Goal: Task Accomplishment & Management: Use online tool/utility

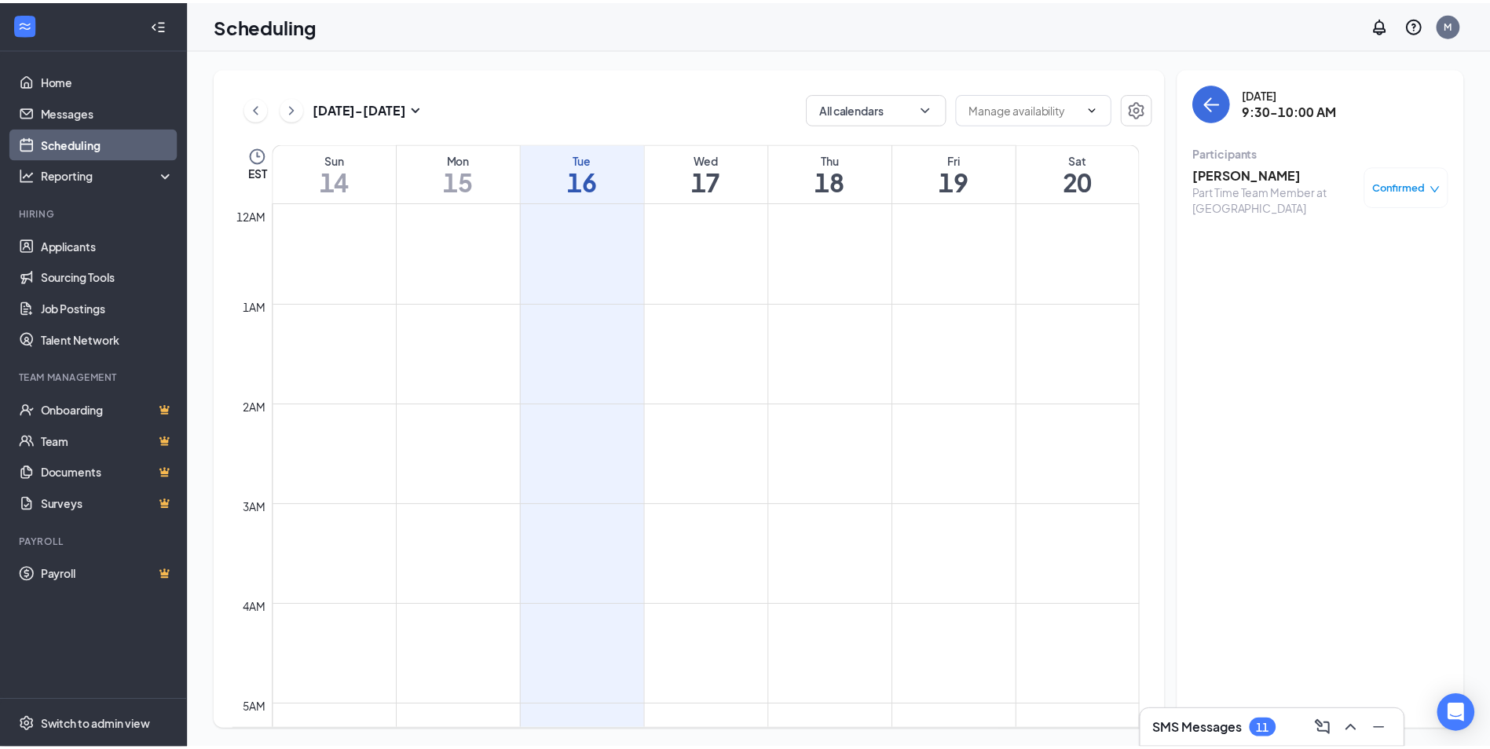
scroll to position [772, 0]
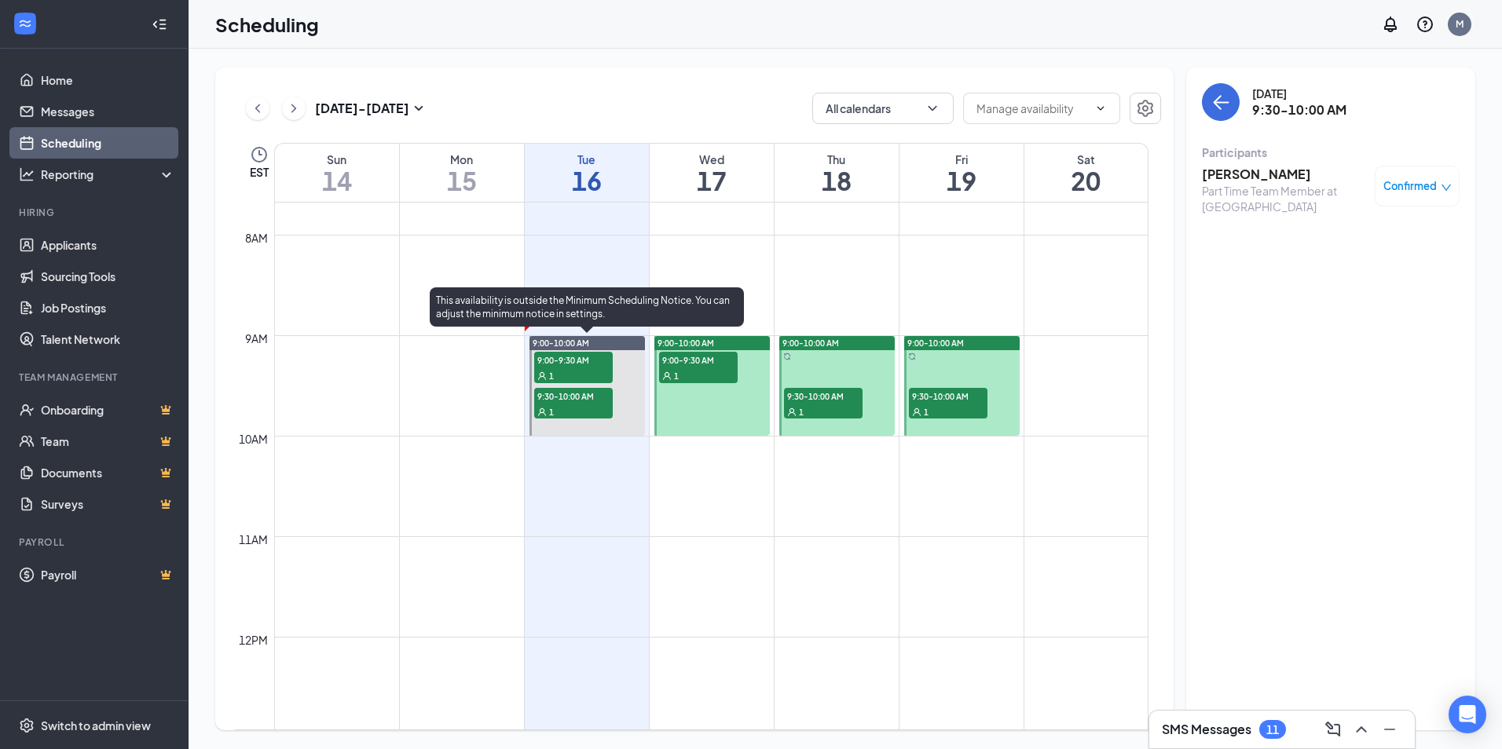
click at [553, 371] on span "1" at bounding box center [551, 376] width 5 height 11
click at [577, 363] on span "9:00-9:30 AM" at bounding box center [573, 360] width 79 height 16
click at [561, 362] on span "9:00-9:30 AM" at bounding box center [573, 360] width 79 height 16
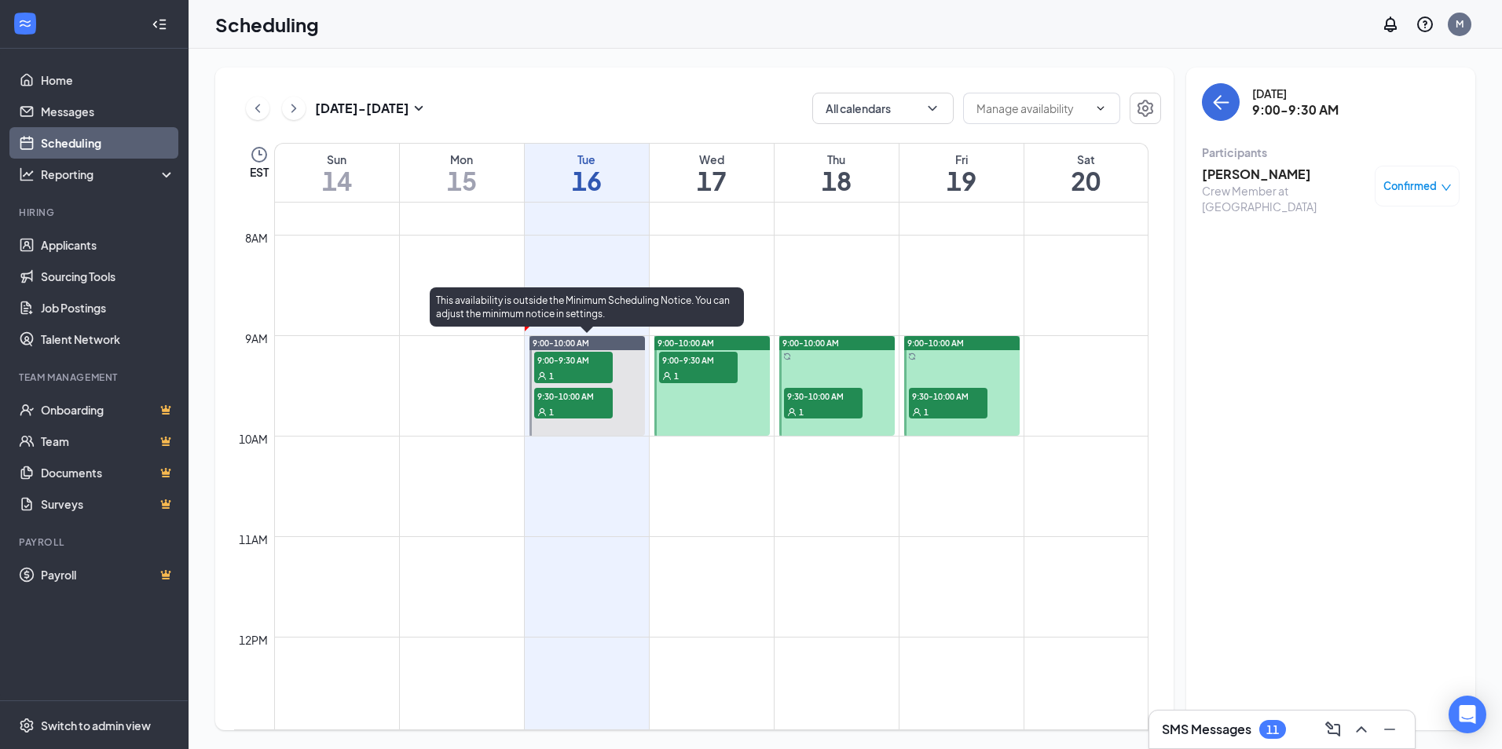
click at [561, 362] on span "9:00-9:30 AM" at bounding box center [573, 360] width 79 height 16
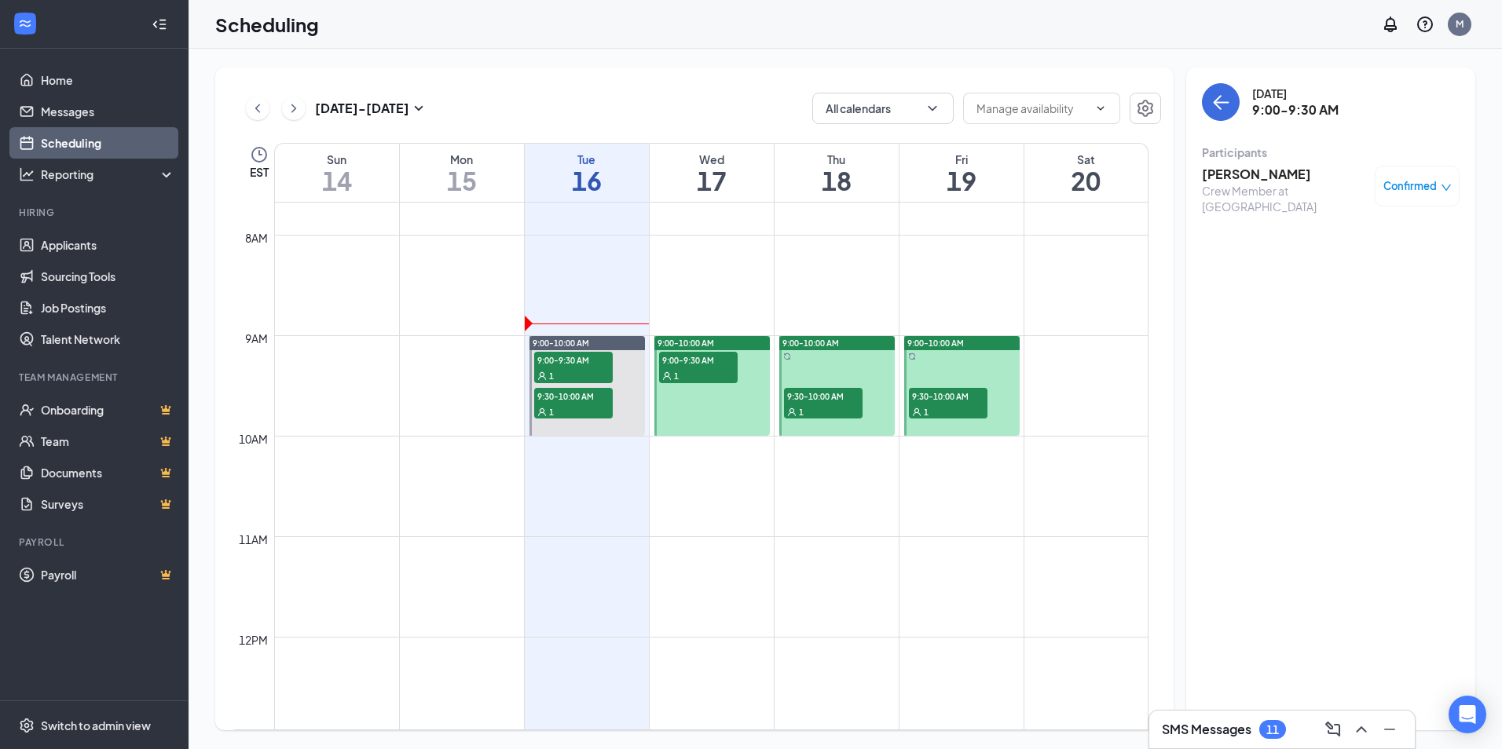
click at [1269, 172] on h3 "[PERSON_NAME]" at bounding box center [1284, 174] width 165 height 17
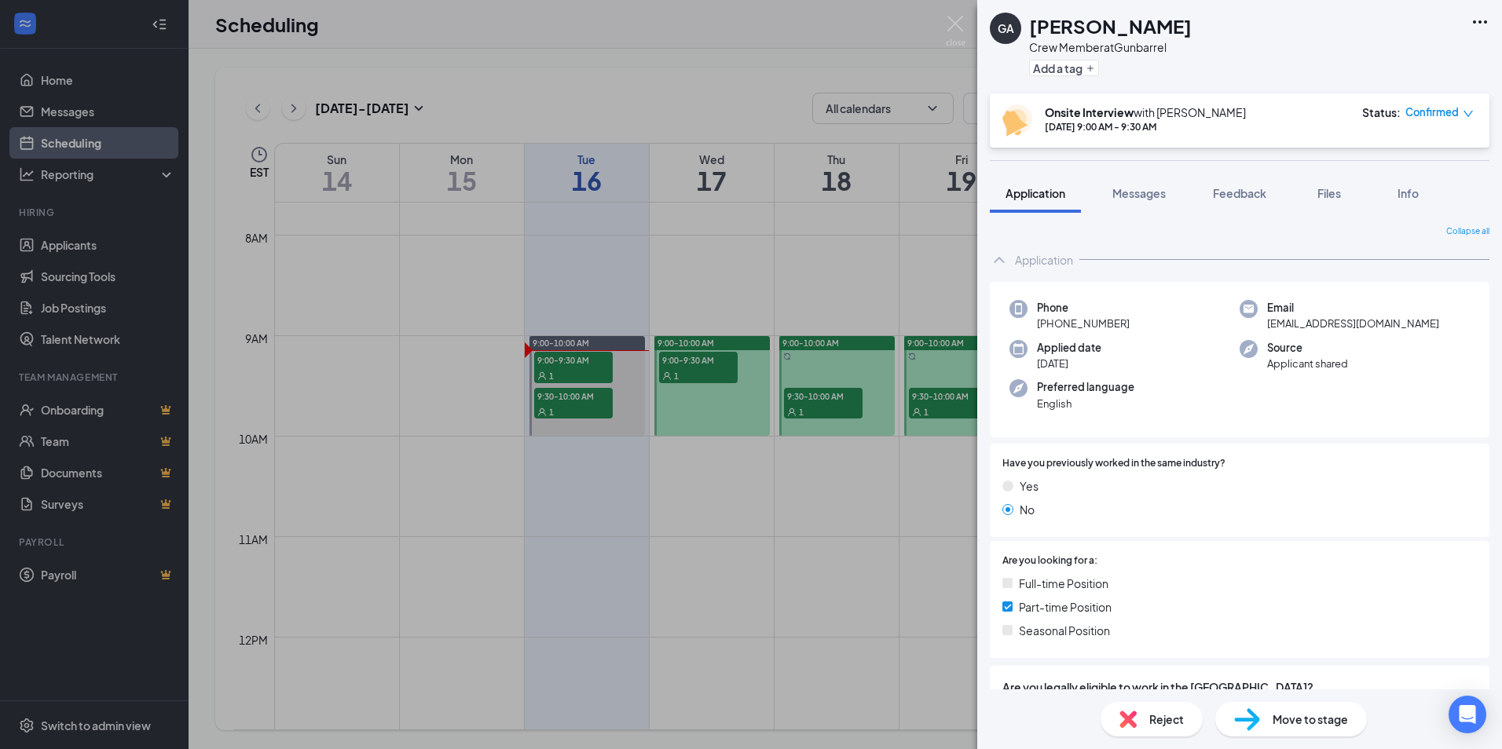
click at [584, 497] on div "GA [PERSON_NAME] Crew Member at Gunbarrel Add a tag Onsite Interview with [PERS…" at bounding box center [751, 374] width 1502 height 749
click at [584, 498] on div "GA [PERSON_NAME] Crew Member at Gunbarrel Add a tag Onsite Interview with [PERS…" at bounding box center [751, 374] width 1502 height 749
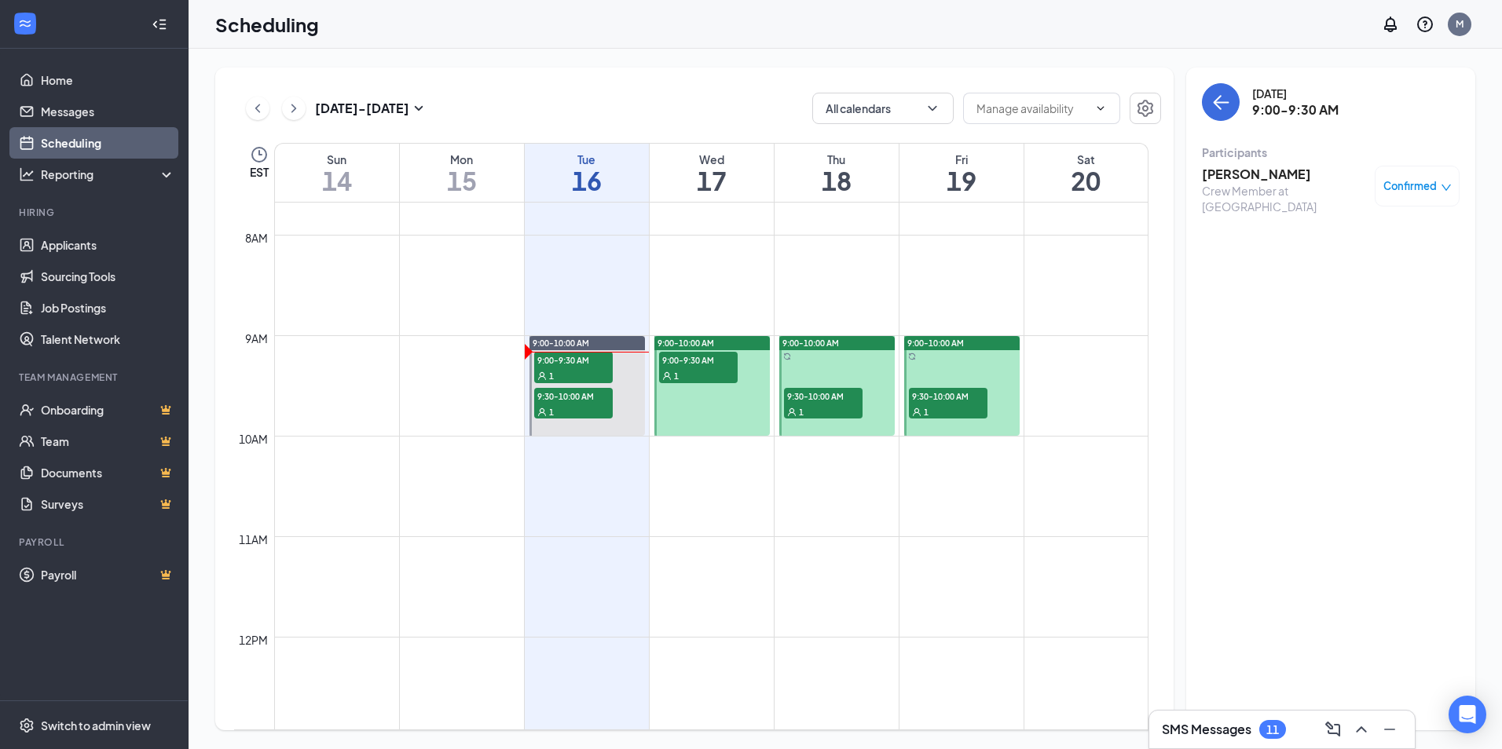
click at [584, 498] on td at bounding box center [711, 498] width 874 height 25
drag, startPoint x: 57, startPoint y: 244, endPoint x: 59, endPoint y: 188, distance: 56.6
click at [57, 244] on link "Applicants" at bounding box center [108, 244] width 134 height 31
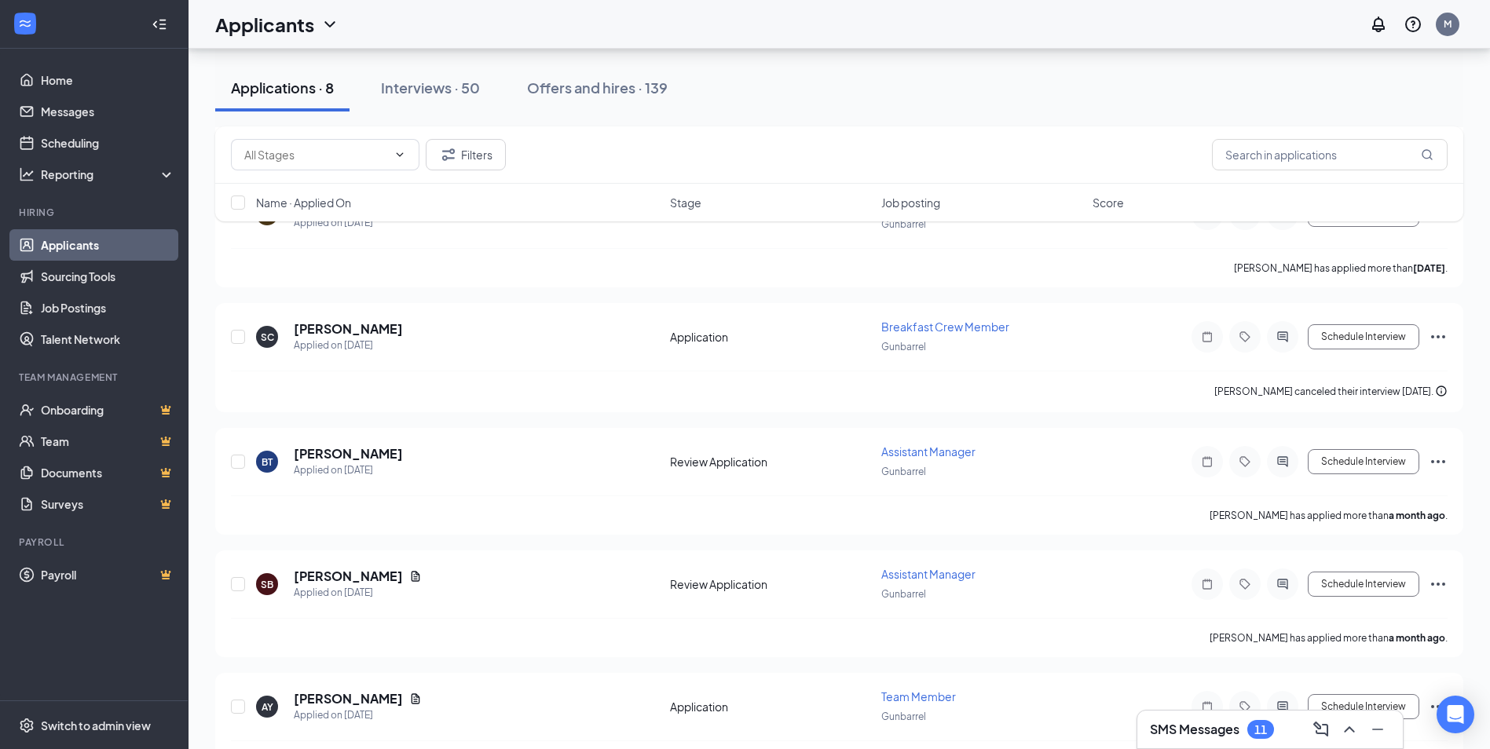
scroll to position [310, 0]
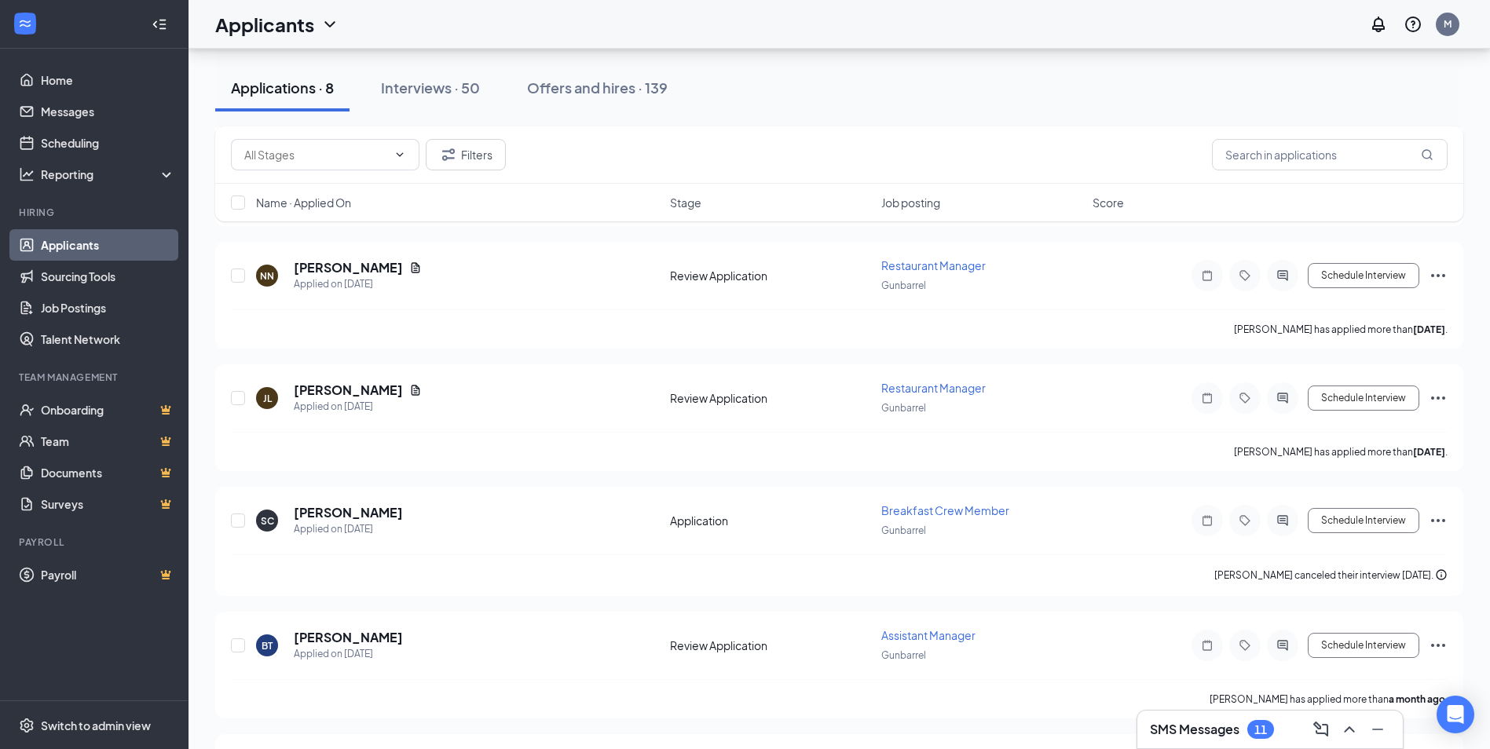
click at [426, 81] on div "Interviews · 50" at bounding box center [430, 88] width 99 height 20
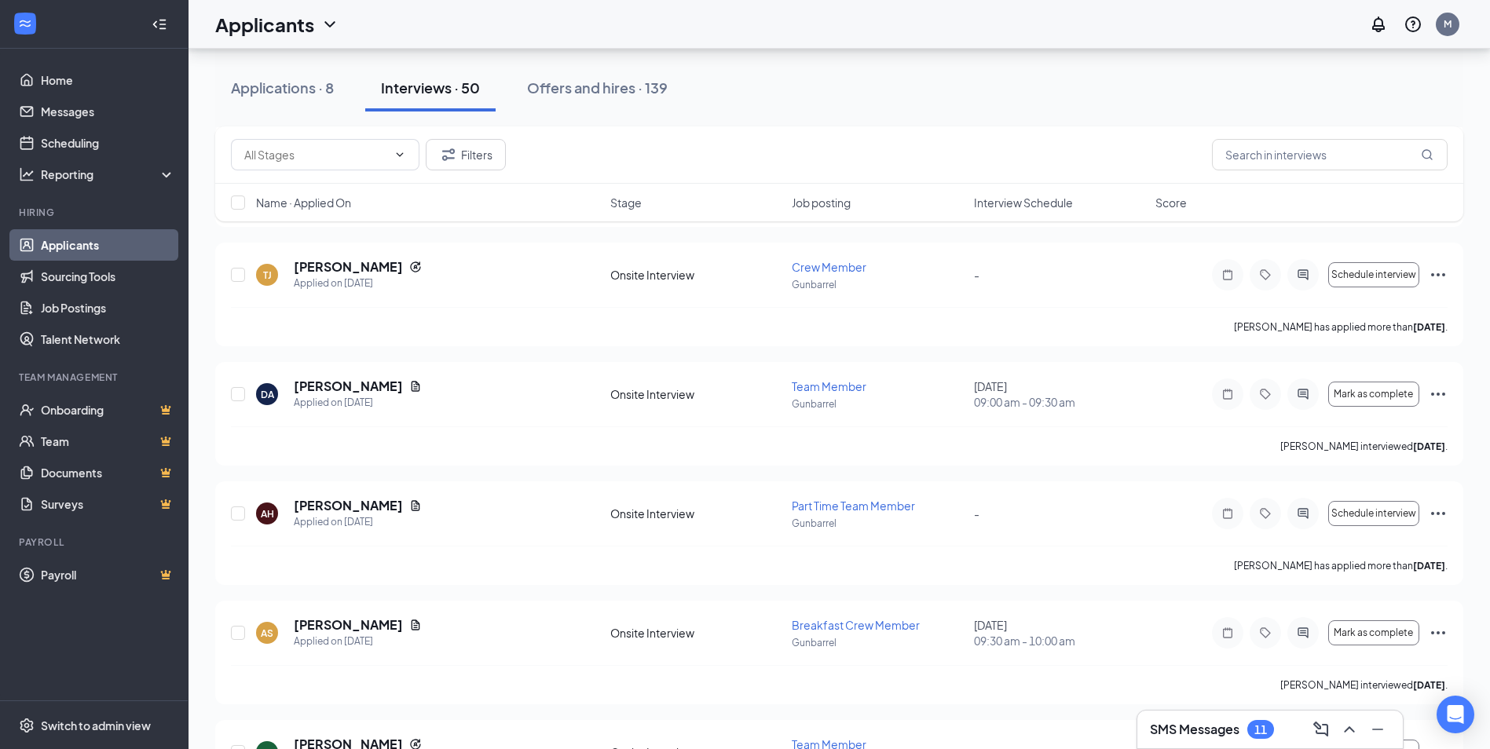
scroll to position [786, 0]
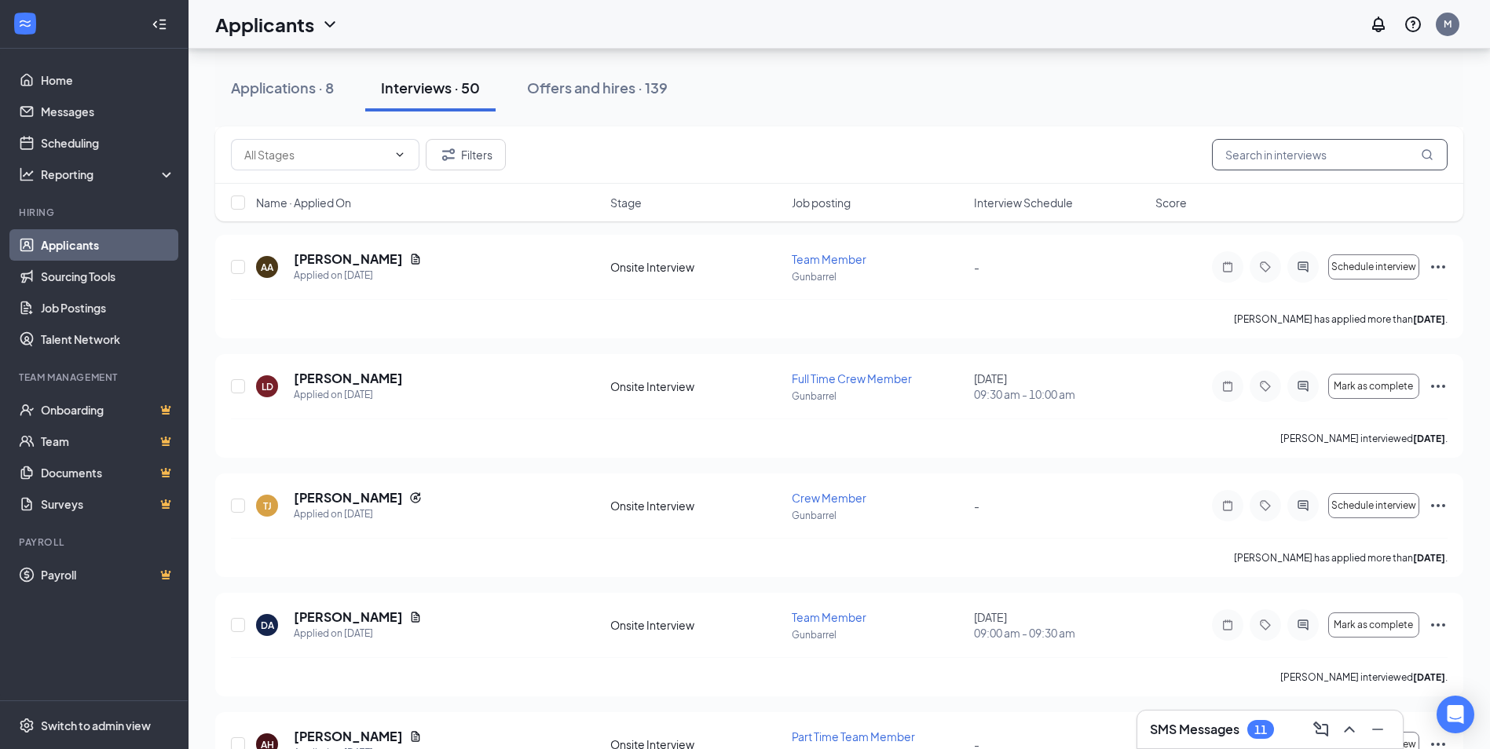
click at [1308, 152] on input "text" at bounding box center [1330, 154] width 236 height 31
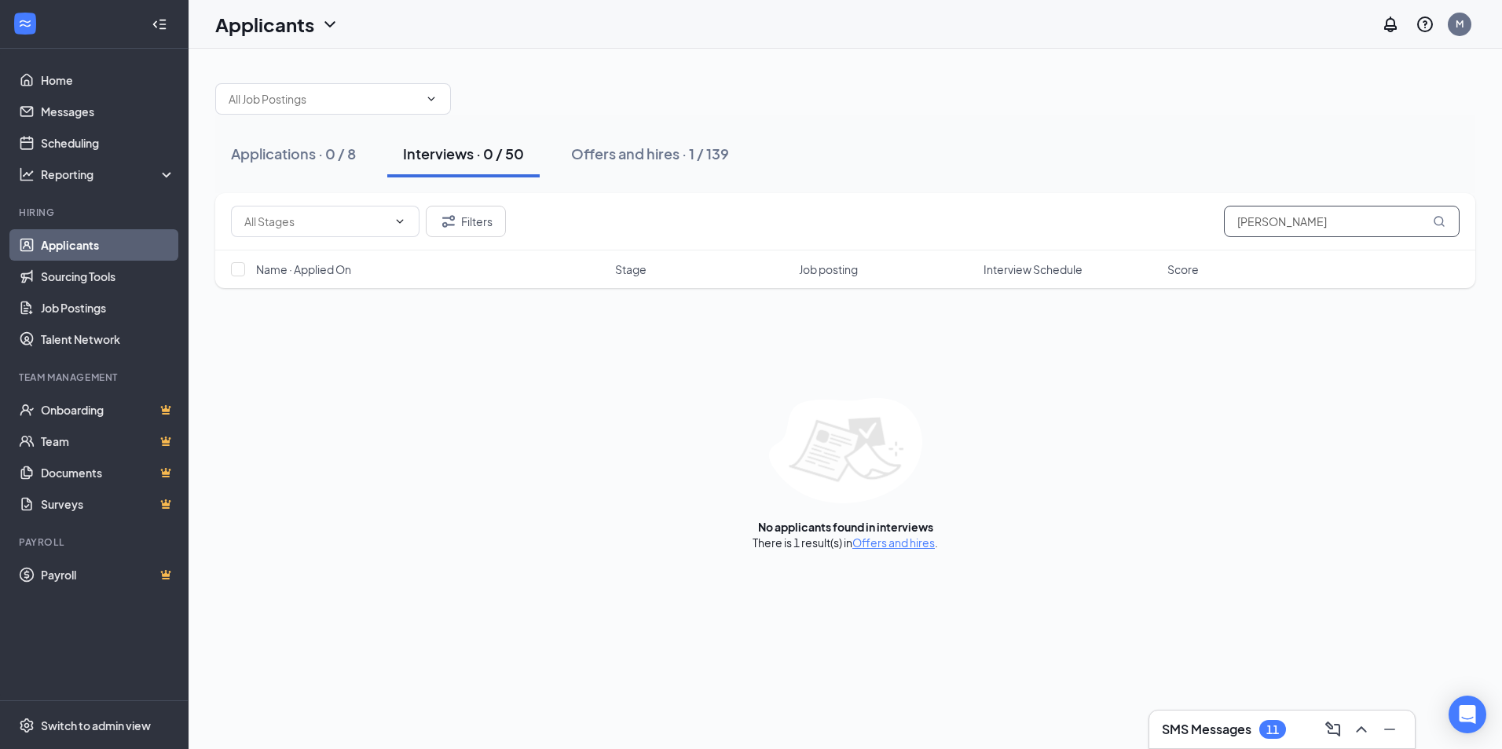
click at [1288, 222] on input "[PERSON_NAME]" at bounding box center [1342, 221] width 236 height 31
type input "[PERSON_NAME]"
click at [1445, 217] on icon "MagnifyingGlass" at bounding box center [1439, 221] width 13 height 13
click at [102, 244] on link "Applicants" at bounding box center [108, 244] width 134 height 31
